Goal: Communication & Community: Share content

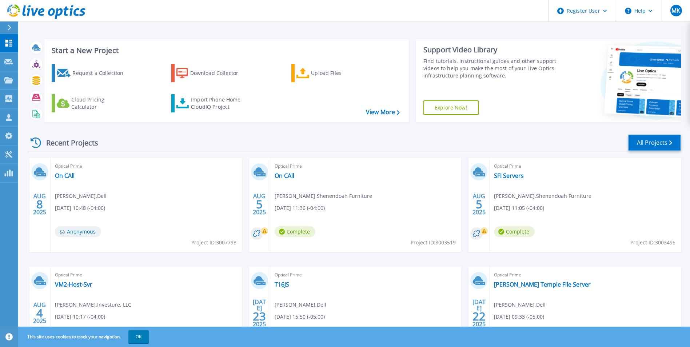
click at [638, 142] on link "All Projects" at bounding box center [654, 143] width 53 height 16
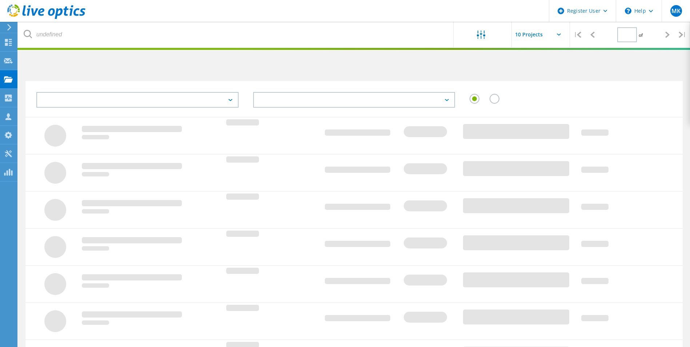
type input "1"
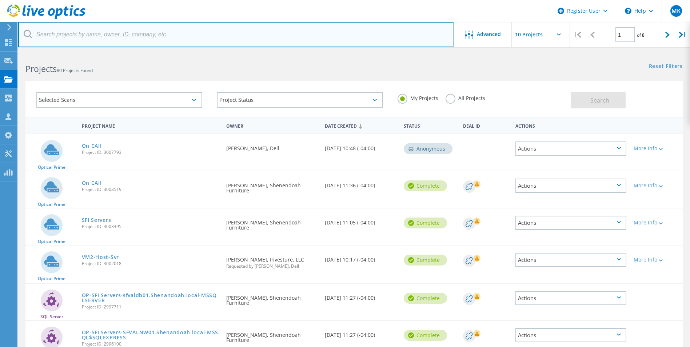
drag, startPoint x: 164, startPoint y: 40, endPoint x: 179, endPoint y: 40, distance: 14.9
click at [164, 40] on input "text" at bounding box center [236, 34] width 436 height 25
paste input "dgiturwa@universalcompanies.com"
type input "dgiturwa@universalcompanies.com"
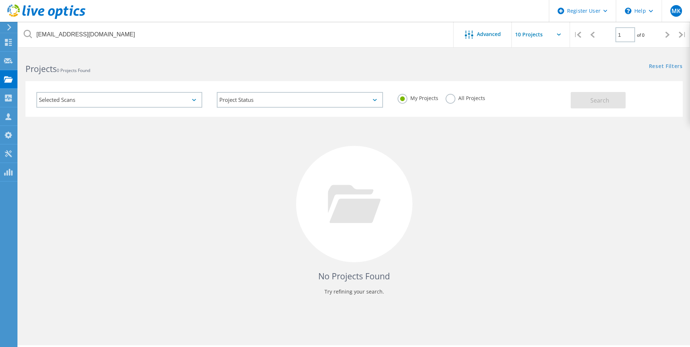
click at [446, 102] on div "All Projects" at bounding box center [466, 99] width 40 height 11
click at [450, 101] on label "All Projects" at bounding box center [466, 97] width 40 height 7
click at [0, 0] on input "All Projects" at bounding box center [0, 0] width 0 height 0
click at [593, 106] on button "Search" at bounding box center [598, 100] width 55 height 16
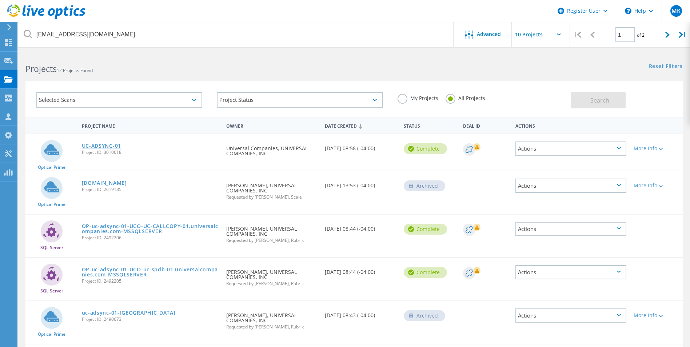
click at [111, 146] on link "UC-ADSYNC-01" at bounding box center [101, 145] width 39 height 5
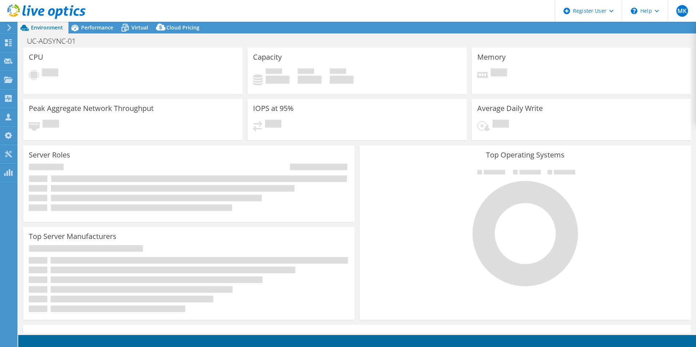
select select "USD"
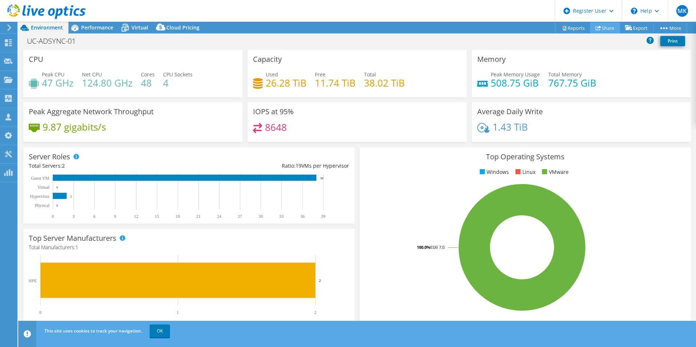
click at [608, 32] on link "Share" at bounding box center [605, 27] width 30 height 11
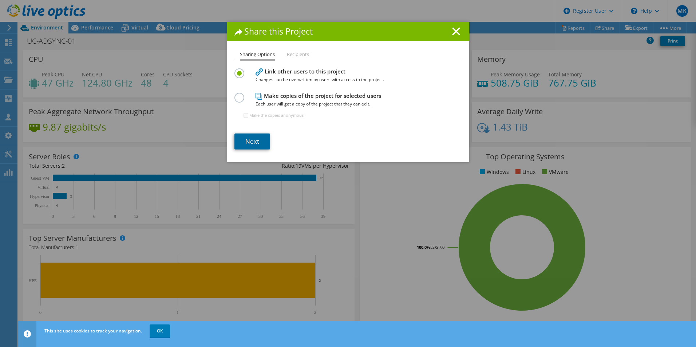
click at [241, 134] on link "Next" at bounding box center [252, 142] width 36 height 16
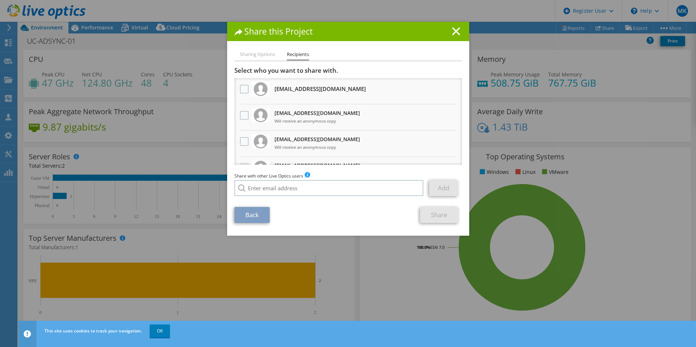
scroll to position [73, 0]
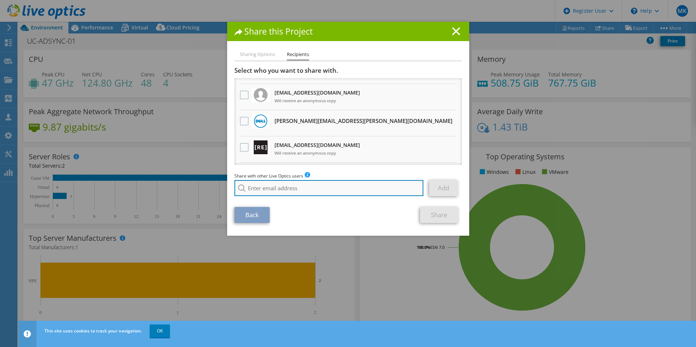
click at [311, 188] on input "search" at bounding box center [328, 188] width 189 height 16
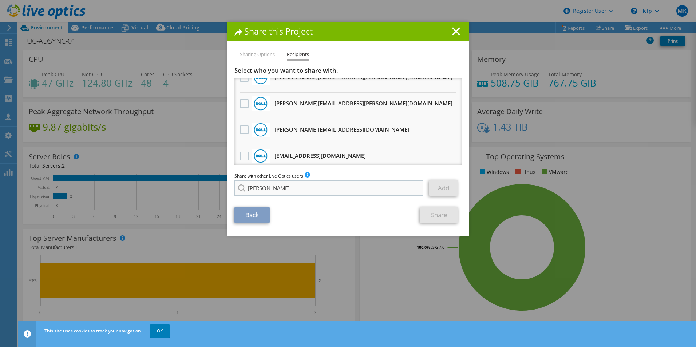
scroll to position [182, 0]
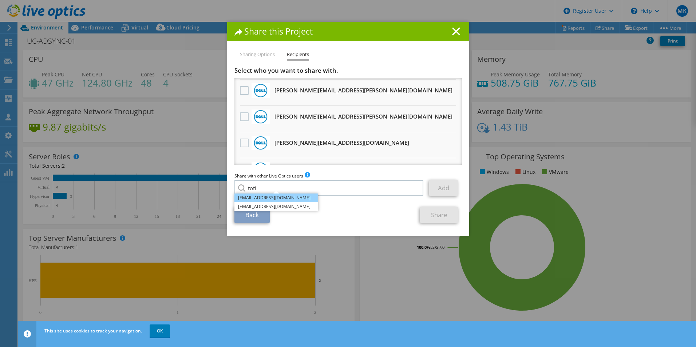
click at [265, 199] on li "Tofi.Oladipo@dell.com" at bounding box center [276, 198] width 84 height 9
type input "Tofi.Oladipo@dell.com"
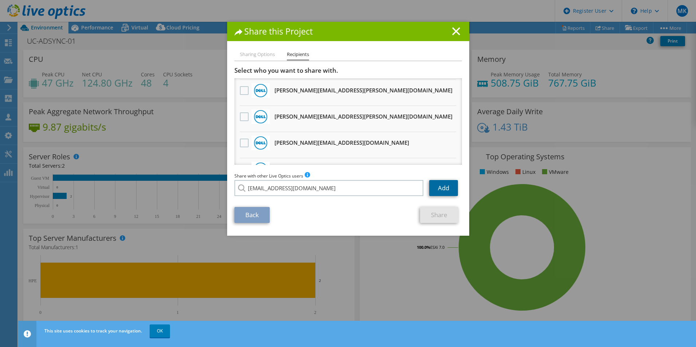
click at [429, 188] on link "Add" at bounding box center [443, 188] width 29 height 16
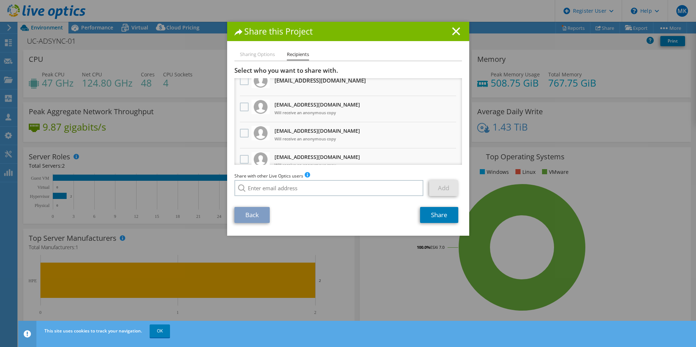
scroll to position [0, 0]
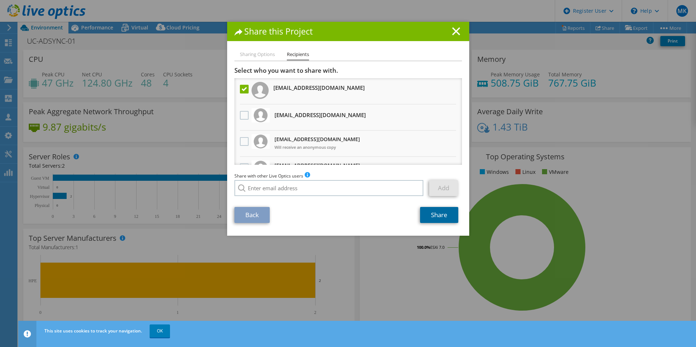
click at [434, 219] on link "Share" at bounding box center [439, 215] width 38 height 16
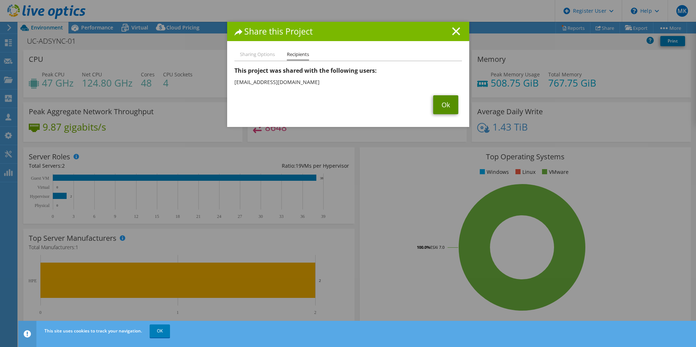
click at [437, 110] on link "Ok" at bounding box center [445, 104] width 25 height 19
